Goal: Information Seeking & Learning: Learn about a topic

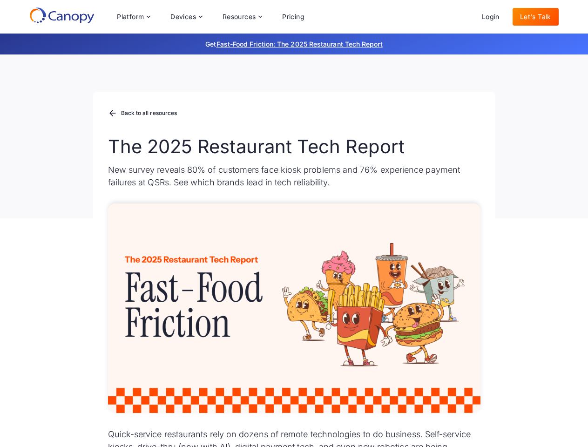
click at [211, 17] on div "Platform Platform Monitor A centralized view of your entire fleet Manage Remote…" at bounding box center [210, 16] width 203 height 19
click at [133, 17] on div "Platform" at bounding box center [130, 17] width 27 height 7
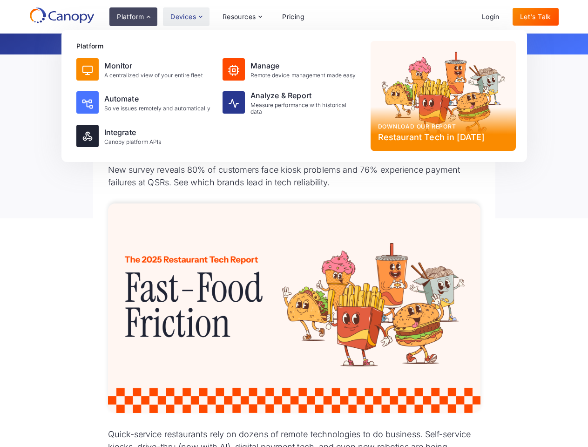
click at [186, 17] on div "Devices" at bounding box center [183, 17] width 26 height 7
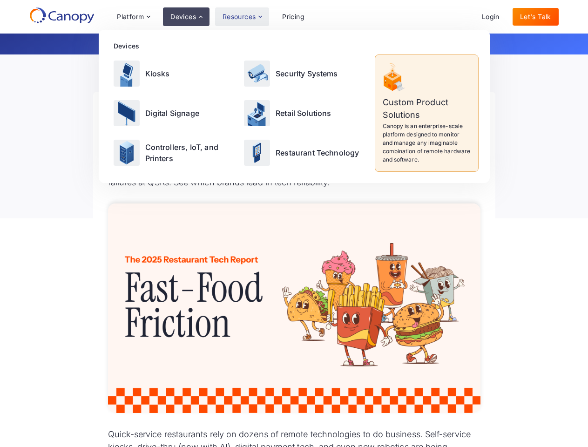
click at [242, 17] on div "Resources" at bounding box center [240, 17] width 34 height 7
